Goal: Task Accomplishment & Management: Complete application form

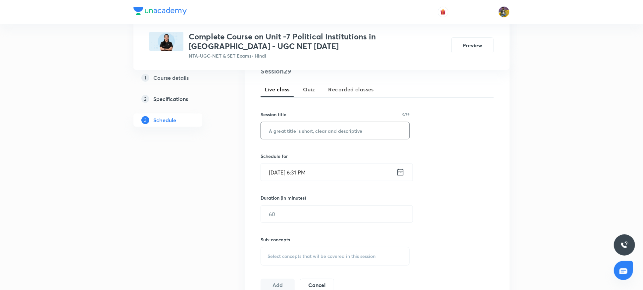
scroll to position [137, 0]
paste input "Vice President"
type input "Vice President"
click at [279, 174] on input "[DATE] 6:31 PM" at bounding box center [328, 173] width 135 height 17
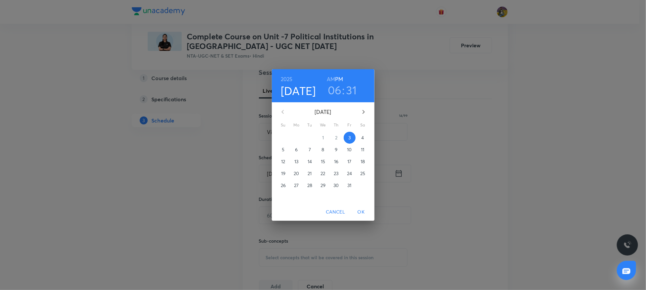
click at [334, 88] on h3 "06" at bounding box center [335, 90] width 14 height 14
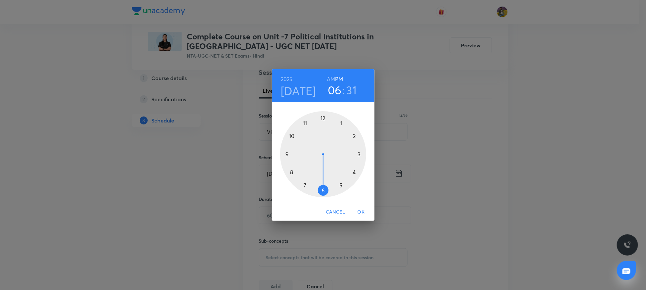
click at [305, 184] on div at bounding box center [323, 154] width 86 height 86
click at [340, 123] on div at bounding box center [323, 154] width 86 height 86
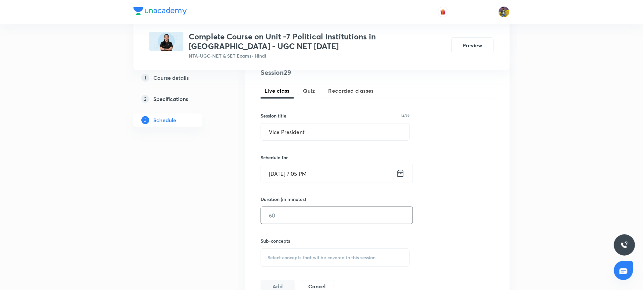
click at [303, 210] on input "text" at bounding box center [337, 215] width 152 height 17
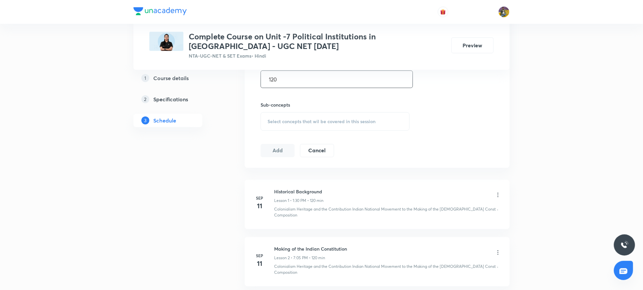
scroll to position [279, 0]
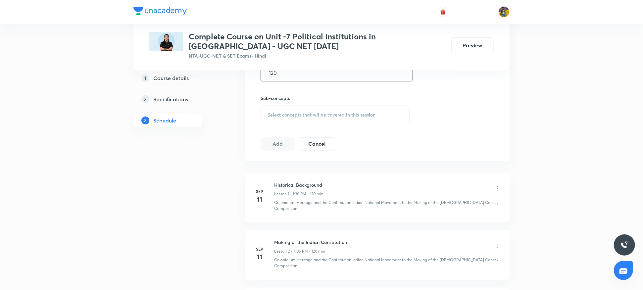
type input "120"
click at [283, 110] on div "Select concepts that wil be covered in this session" at bounding box center [335, 115] width 149 height 19
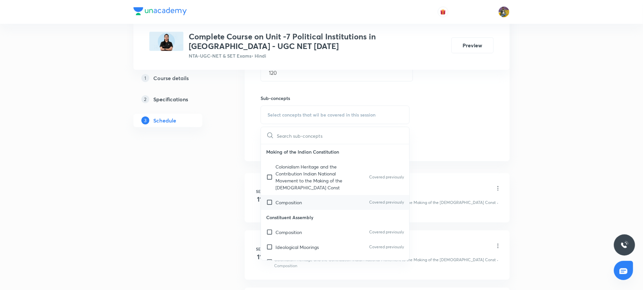
click at [284, 197] on div "Composition Covered previously" at bounding box center [335, 202] width 148 height 15
checkbox input "true"
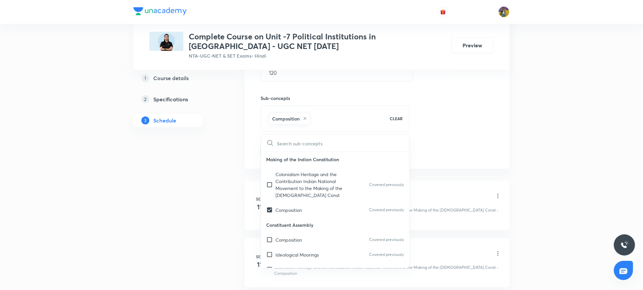
drag, startPoint x: 194, startPoint y: 192, endPoint x: 210, endPoint y: 184, distance: 18.1
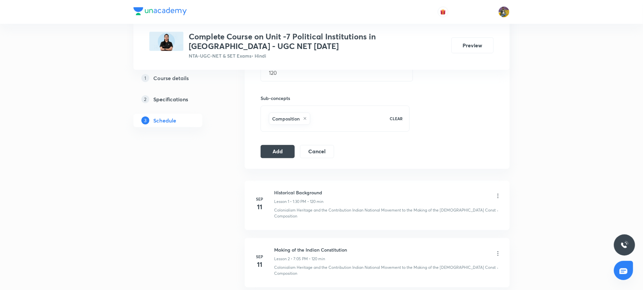
click at [277, 154] on button "Add" at bounding box center [278, 150] width 34 height 13
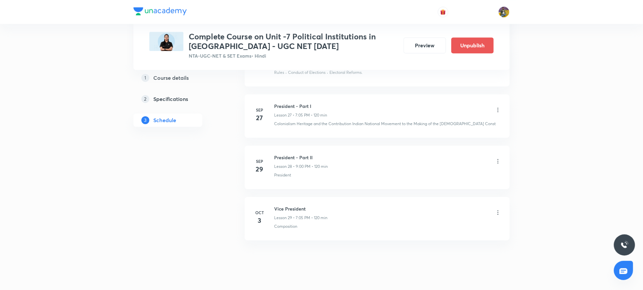
scroll to position [1494, 0]
